Goal: Check status

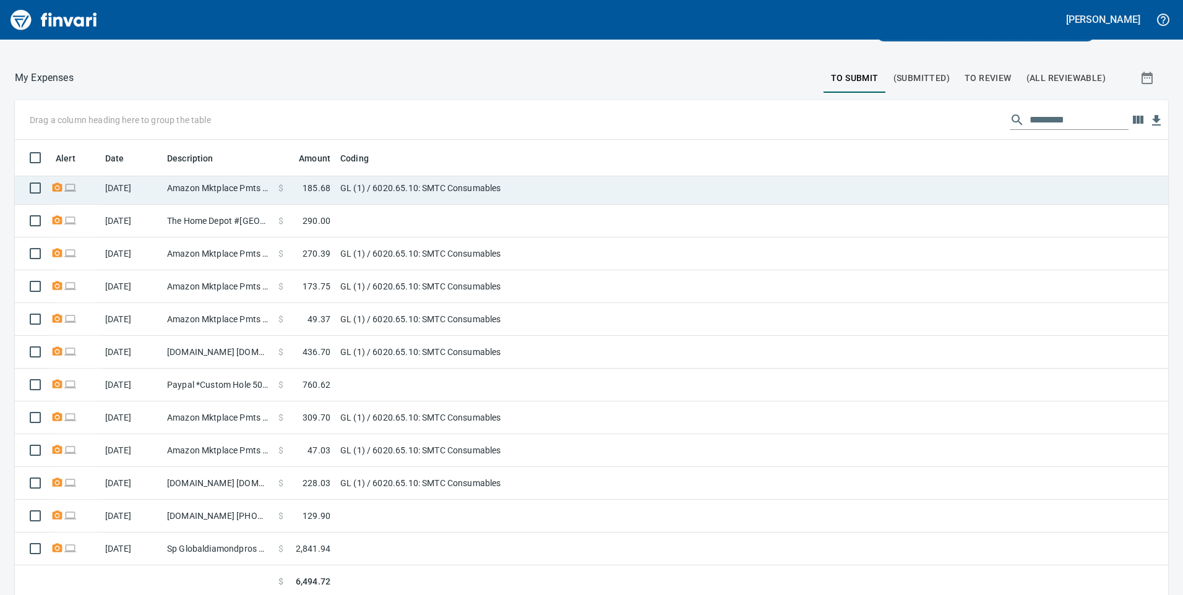
scroll to position [139, 0]
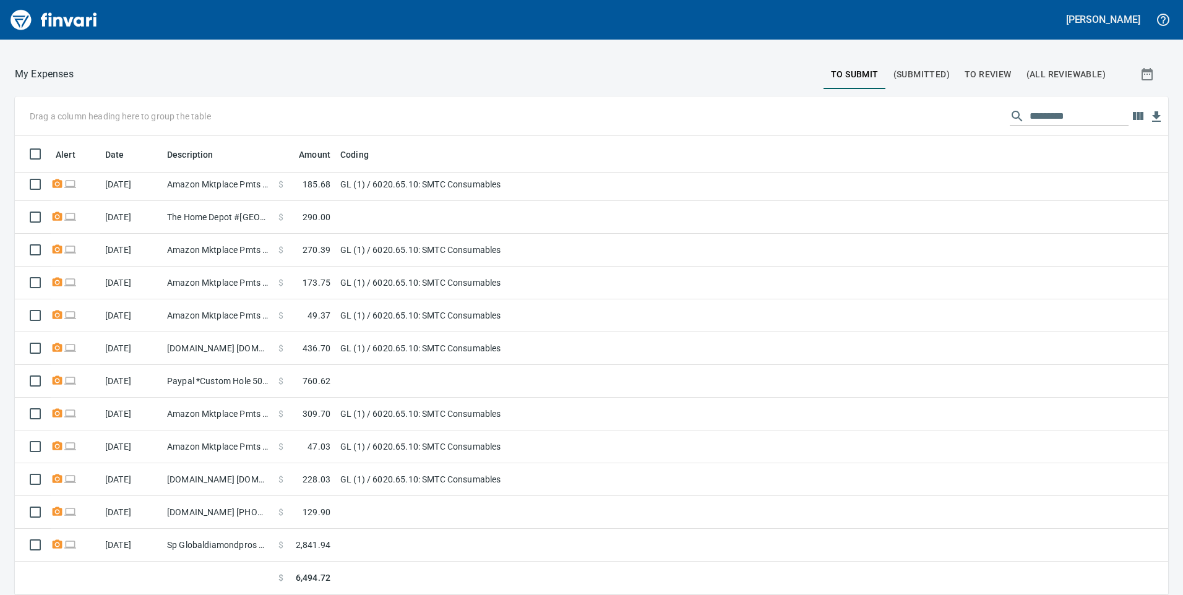
click at [973, 74] on span "To Review" at bounding box center [988, 74] width 47 height 15
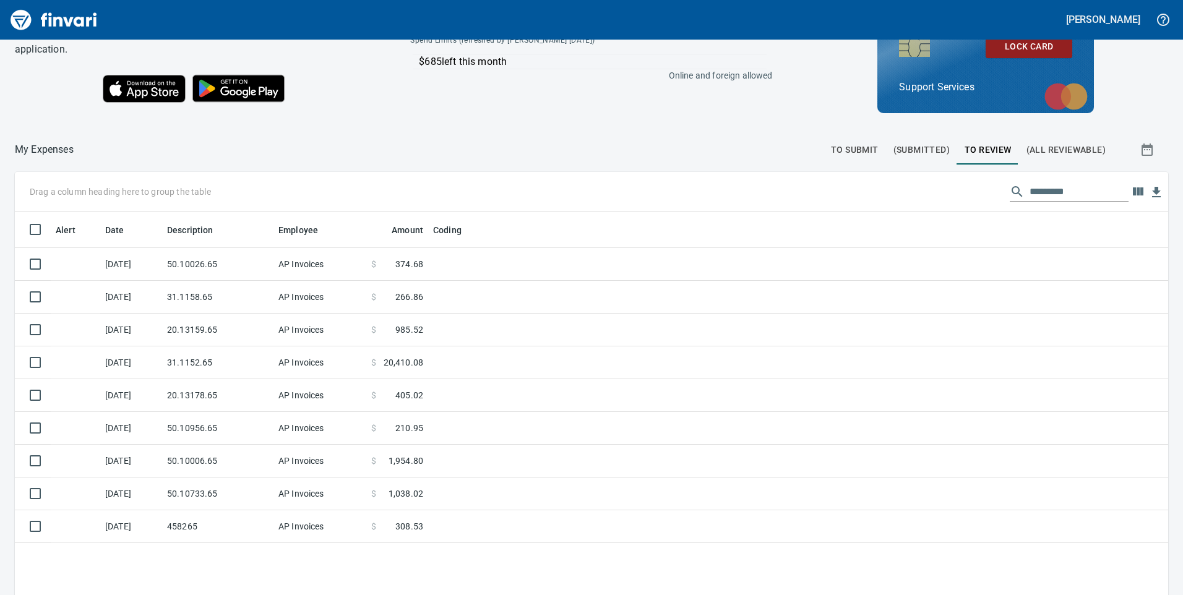
scroll to position [139, 0]
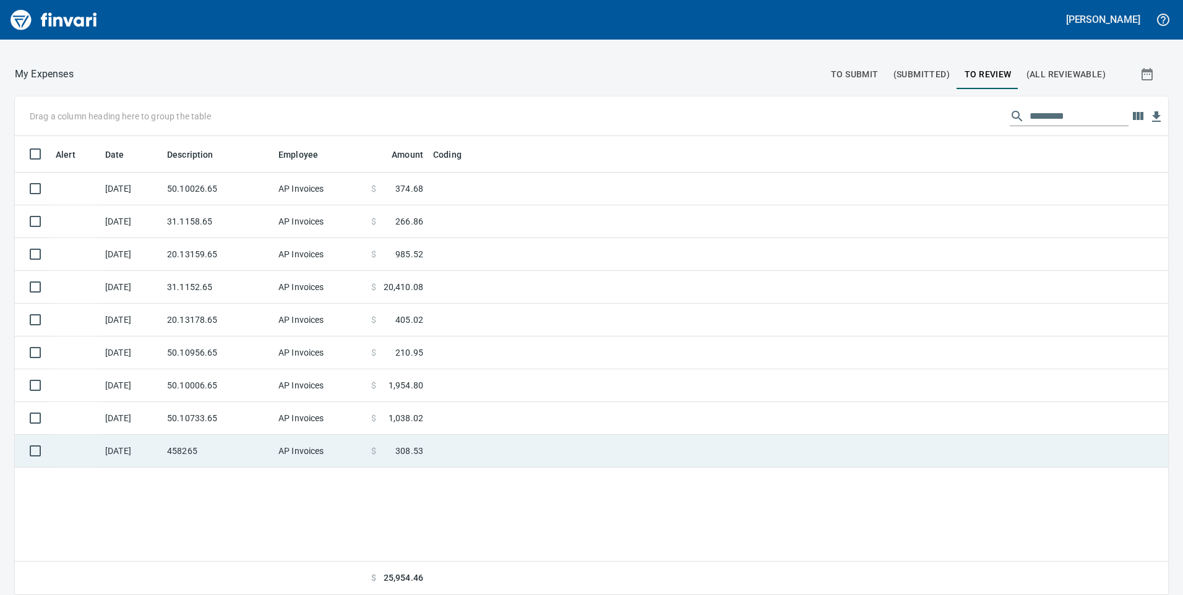
click at [287, 457] on td "AP Invoices" at bounding box center [319, 451] width 93 height 33
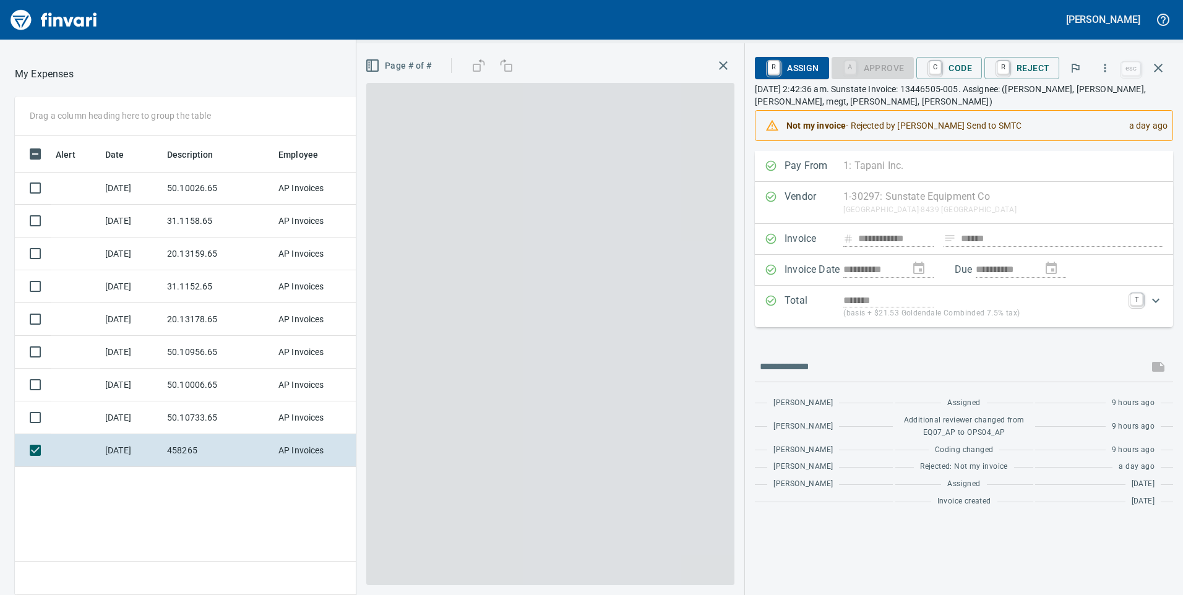
scroll to position [450, 825]
click at [1158, 65] on icon "button" at bounding box center [1158, 68] width 15 height 15
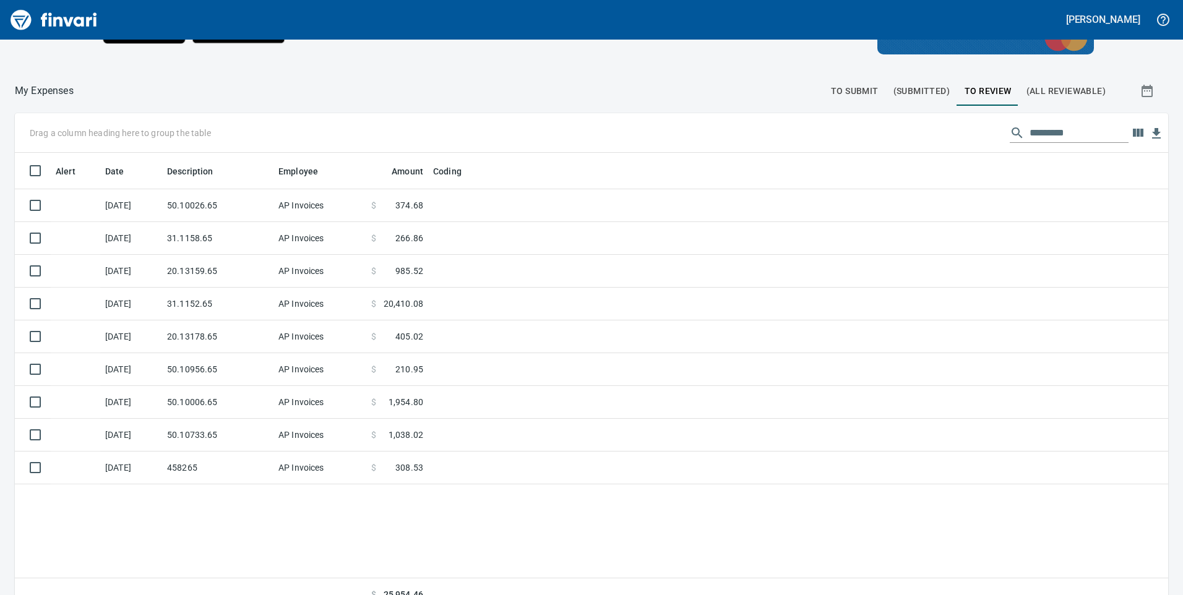
scroll to position [450, 1133]
